Goal: Complete application form

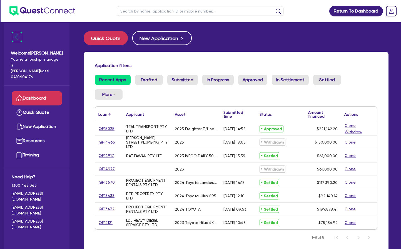
click at [110, 128] on link "QF15025" at bounding box center [106, 128] width 16 height 6
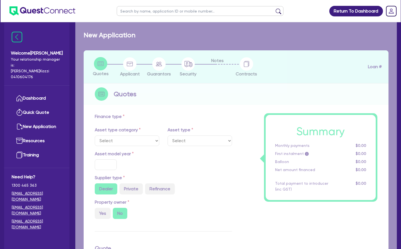
select select "PRIMARY_ASSETS"
type input "2025"
radio input "true"
type input "228,142.2"
type input "7,000"
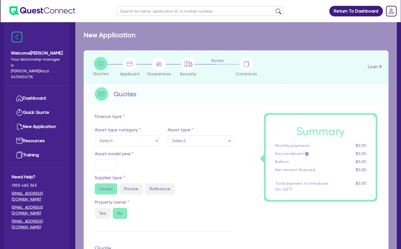
type input "20"
type input "45,628.44"
type input "2.5"
type input "5,528.56"
type input "6.99"
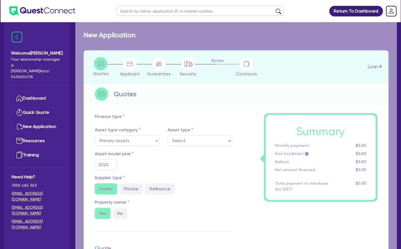
select select "TRAILERS"
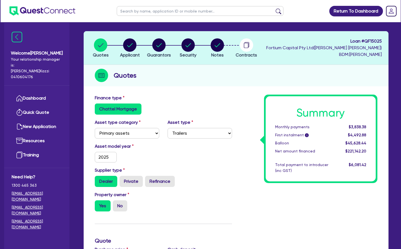
scroll to position [16, 0]
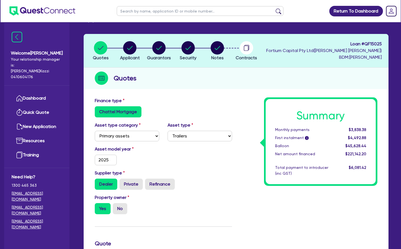
click at [216, 48] on circle "button" at bounding box center [216, 47] width 13 height 13
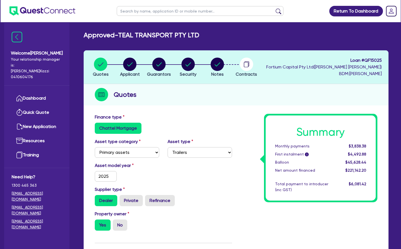
select select "Other"
